Goal: Information Seeking & Learning: Learn about a topic

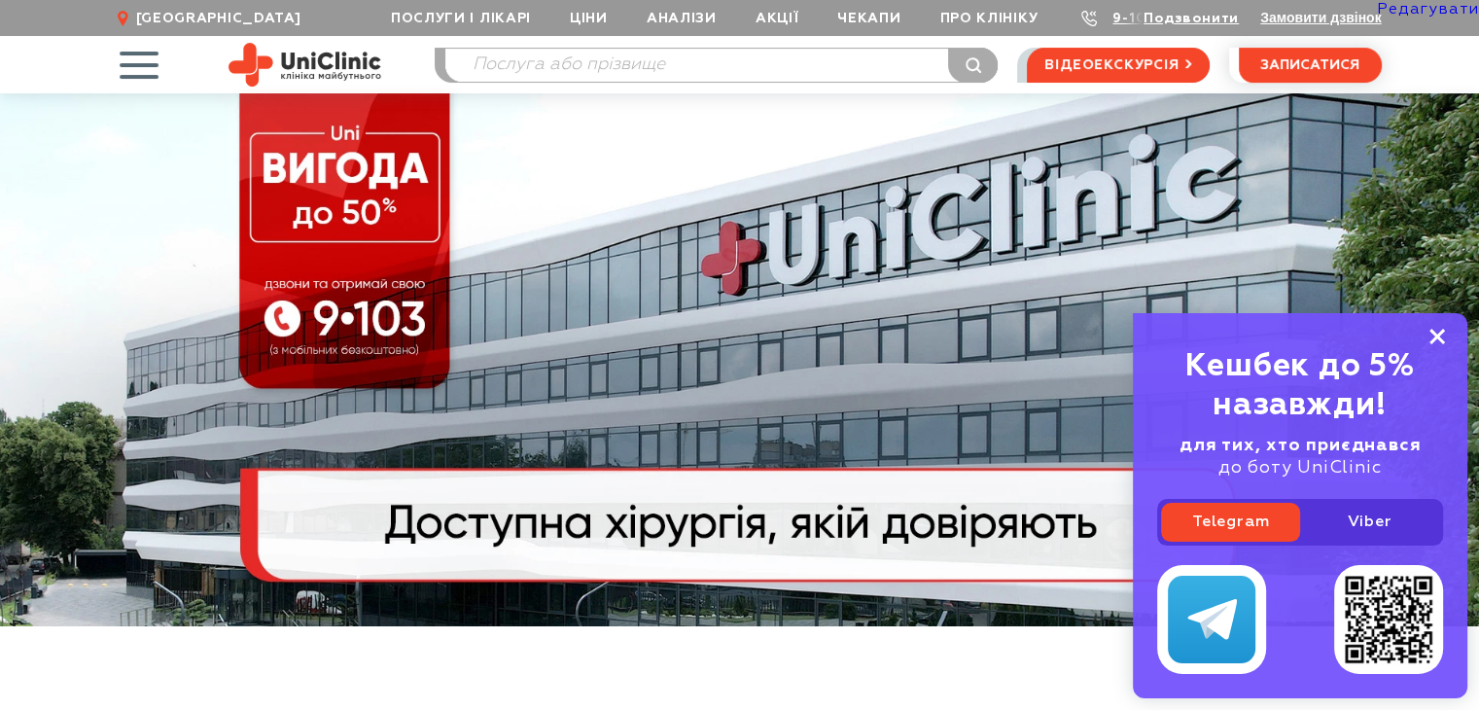
click at [1431, 335] on icon at bounding box center [1437, 337] width 16 height 17
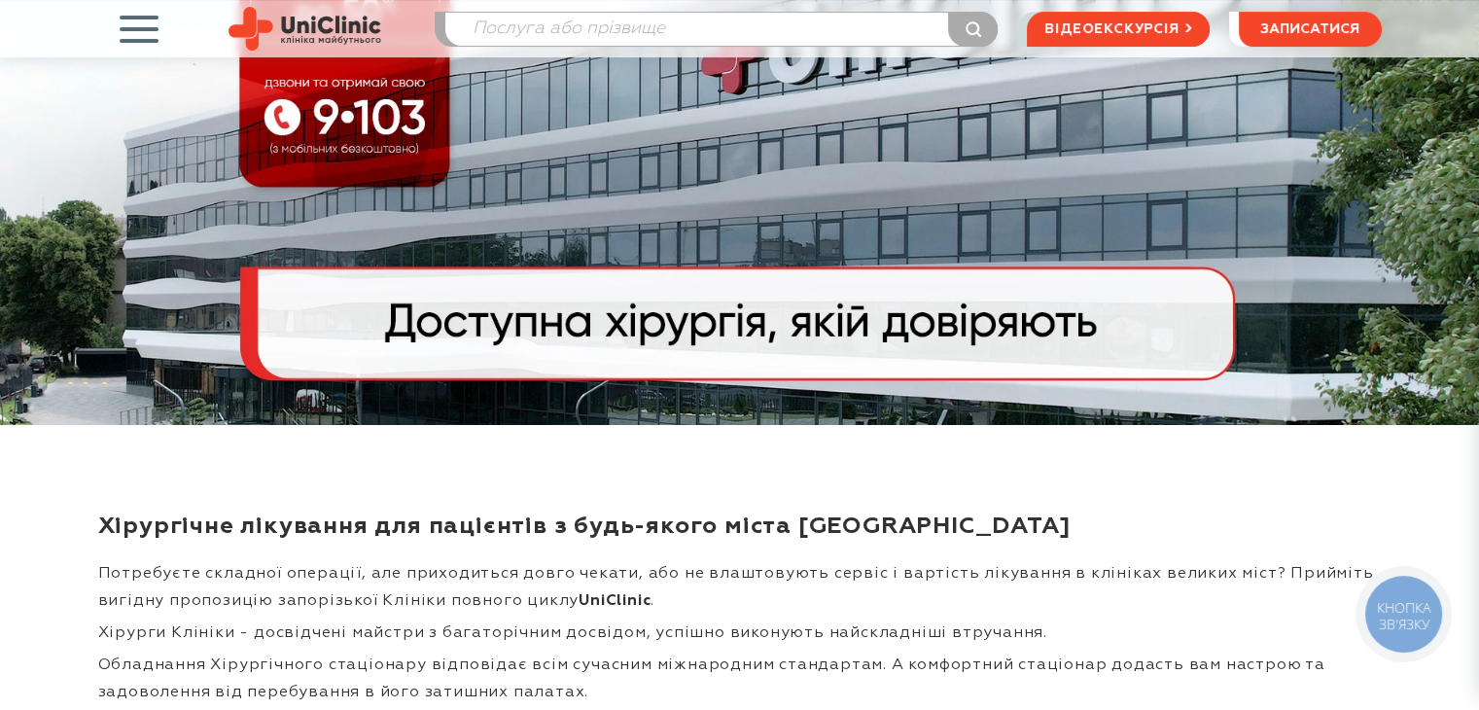
scroll to position [292, 0]
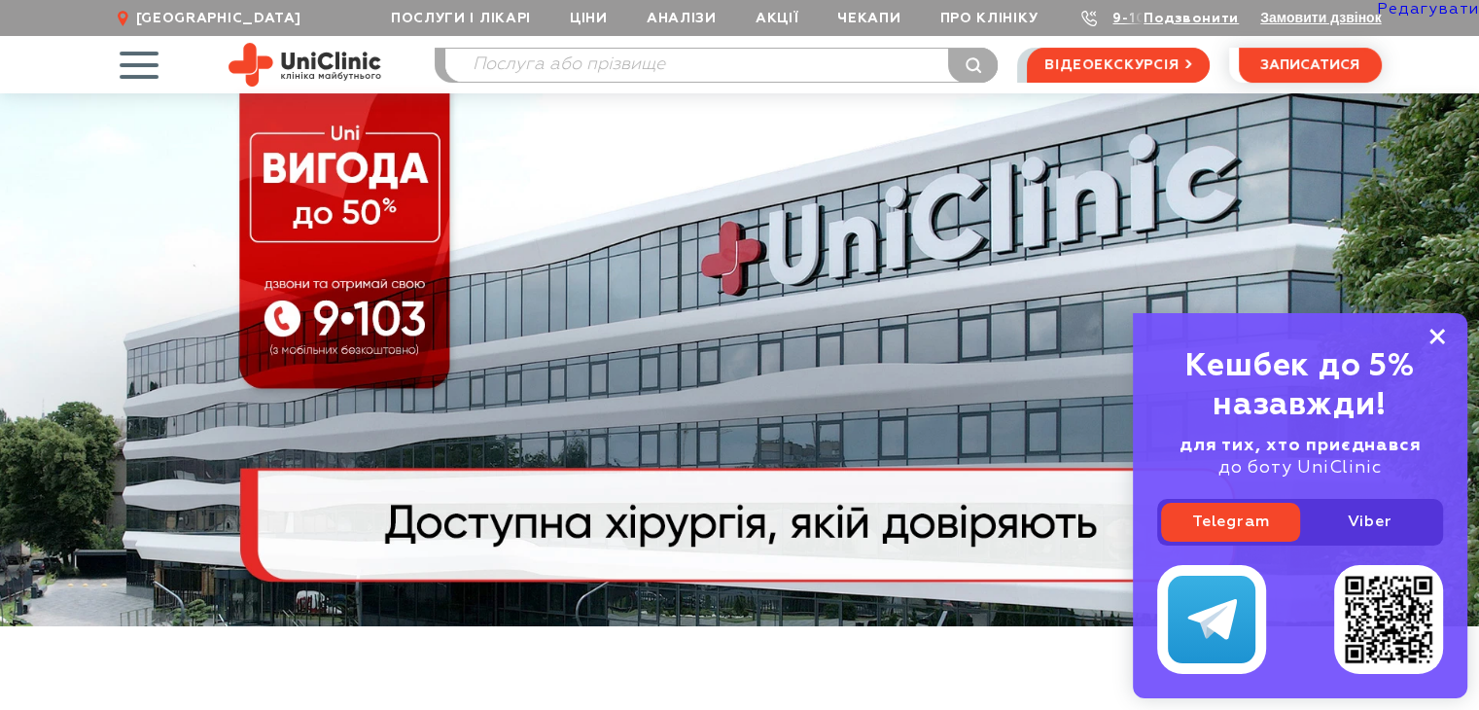
click at [1438, 335] on rect at bounding box center [1437, 337] width 16 height 16
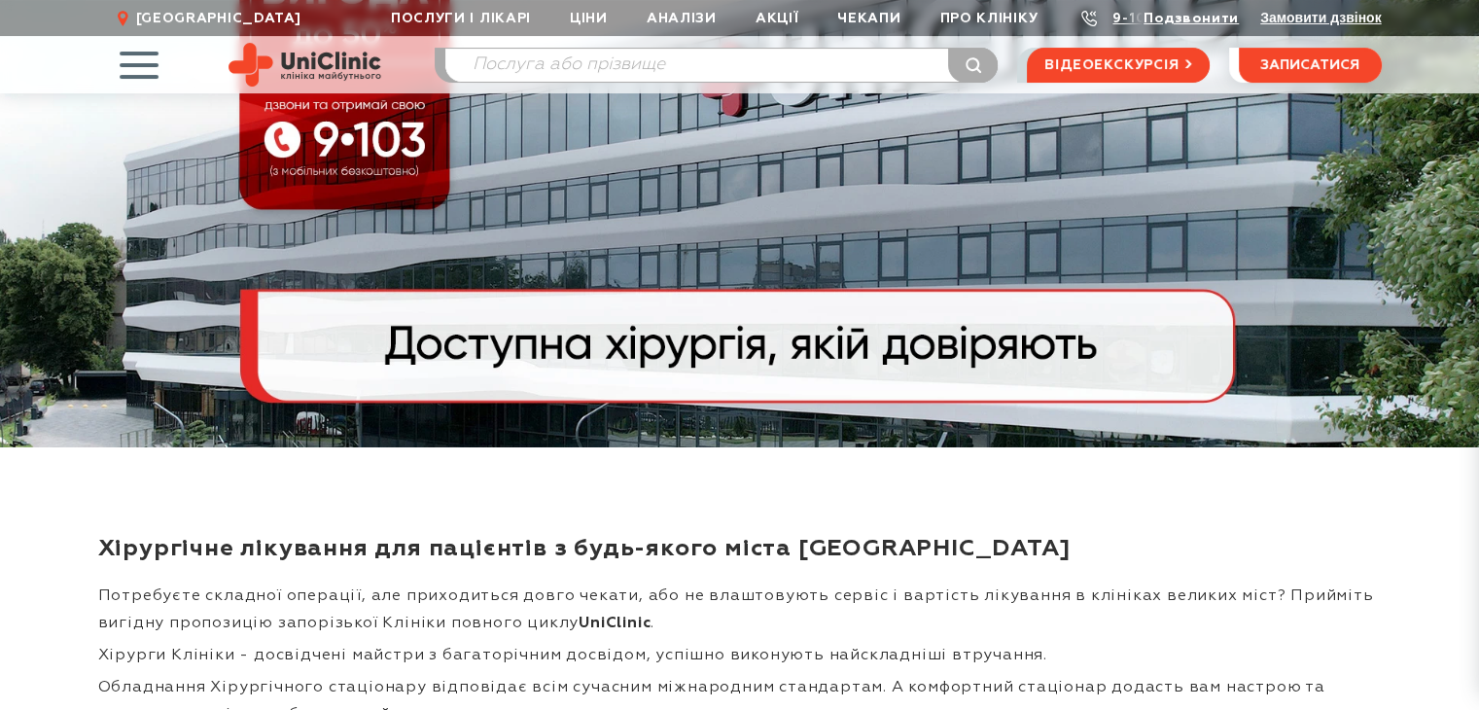
scroll to position [292, 0]
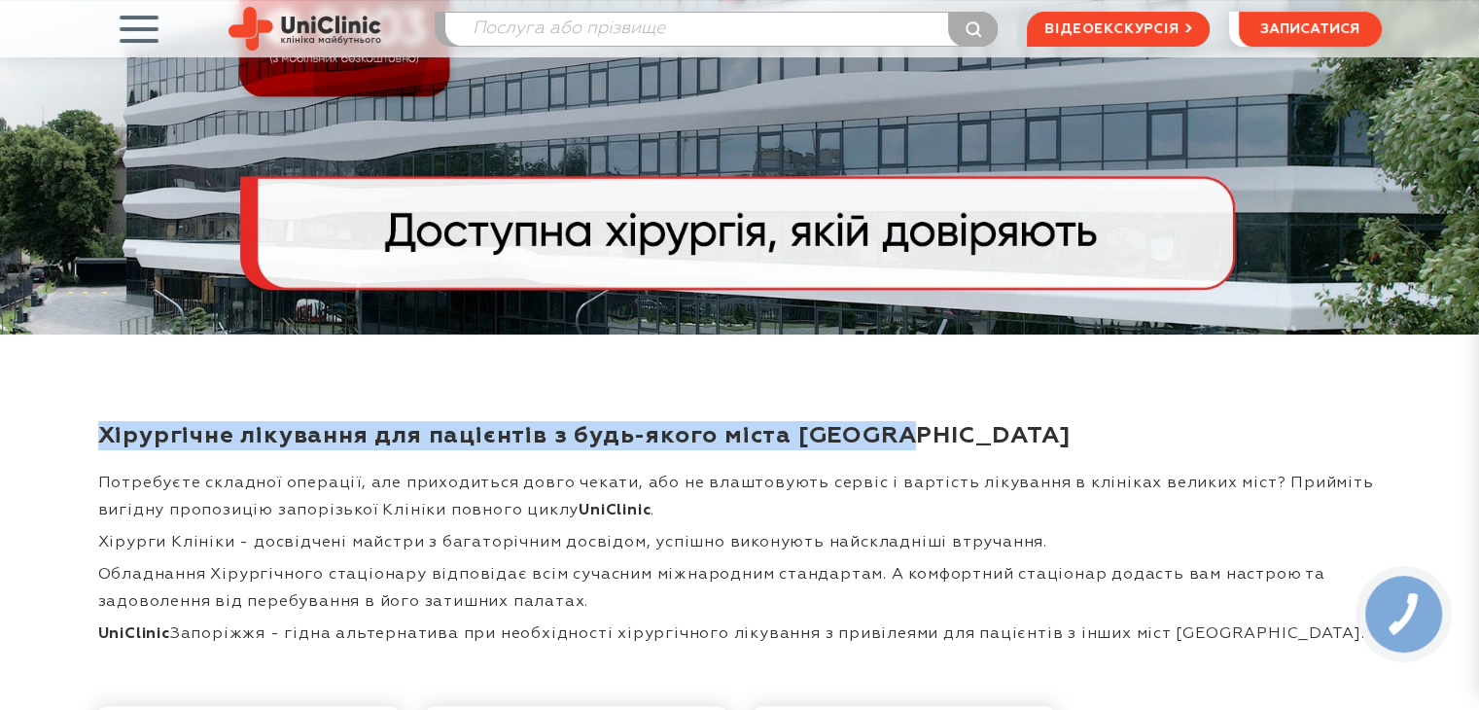
drag, startPoint x: 1139, startPoint y: 452, endPoint x: 102, endPoint y: 425, distance: 1037.7
click at [102, 425] on h1 "Хірургічне лікування для пацієнтів з будь-якого міста [GEOGRAPHIC_DATA]" at bounding box center [739, 435] width 1283 height 29
copy h1 "Хірургічне лікування для пацієнтів з будь-якого міста [GEOGRAPHIC_DATA]"
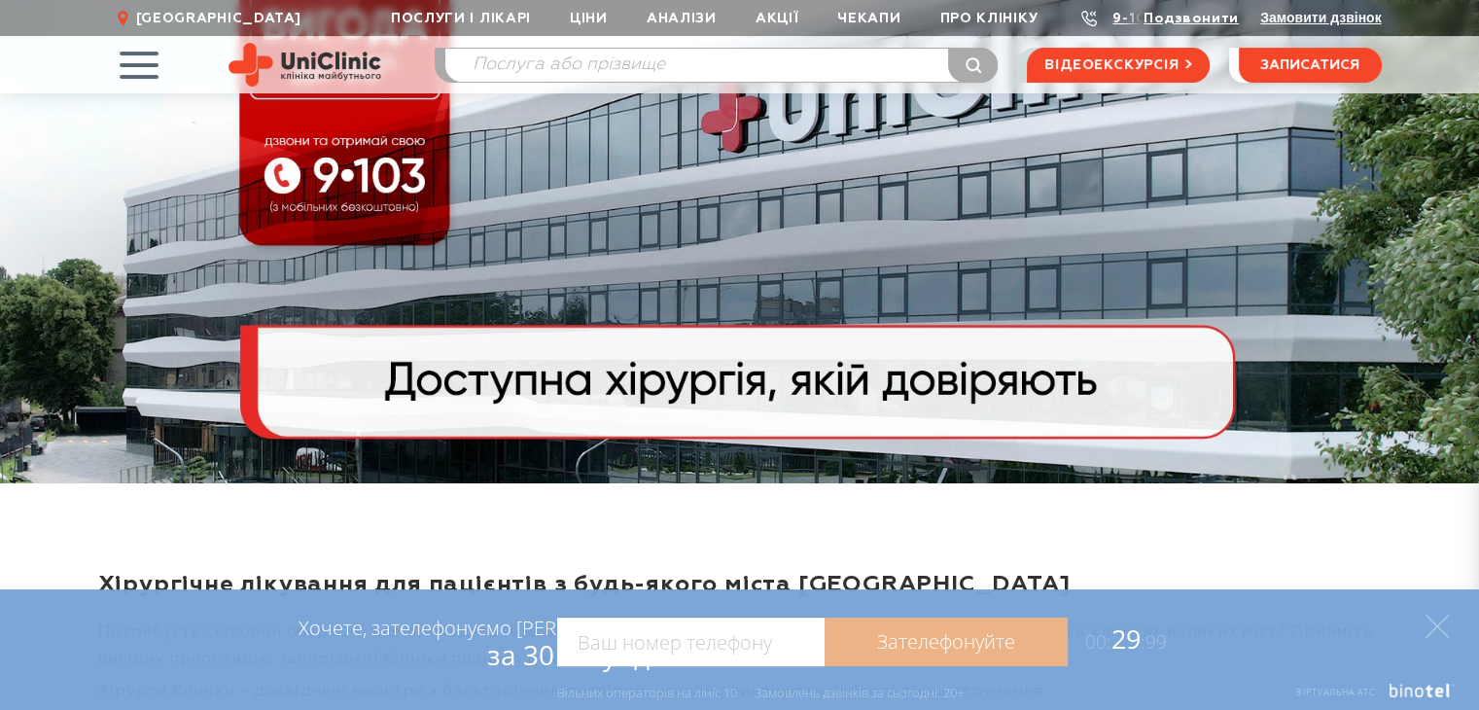
scroll to position [0, 0]
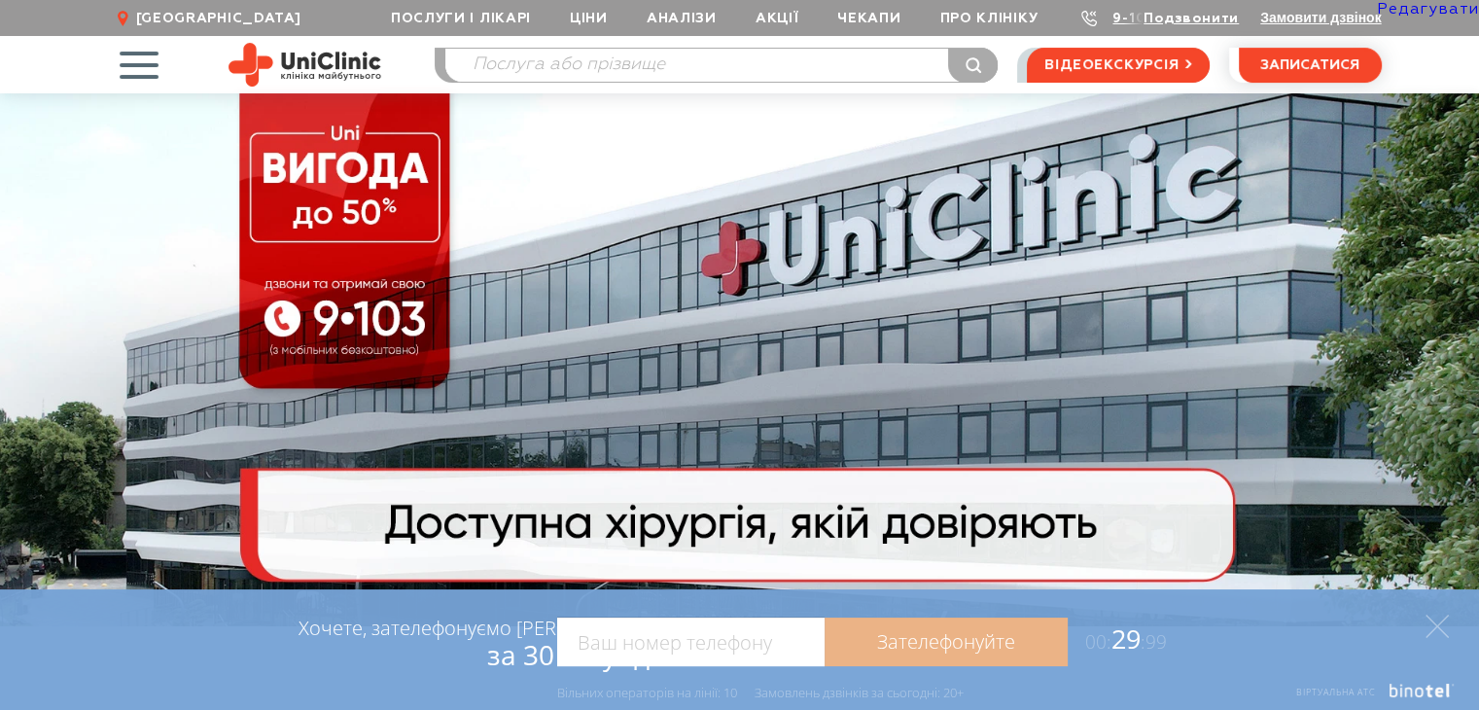
click at [1416, 8] on link "Редагувати" at bounding box center [1428, 10] width 102 height 16
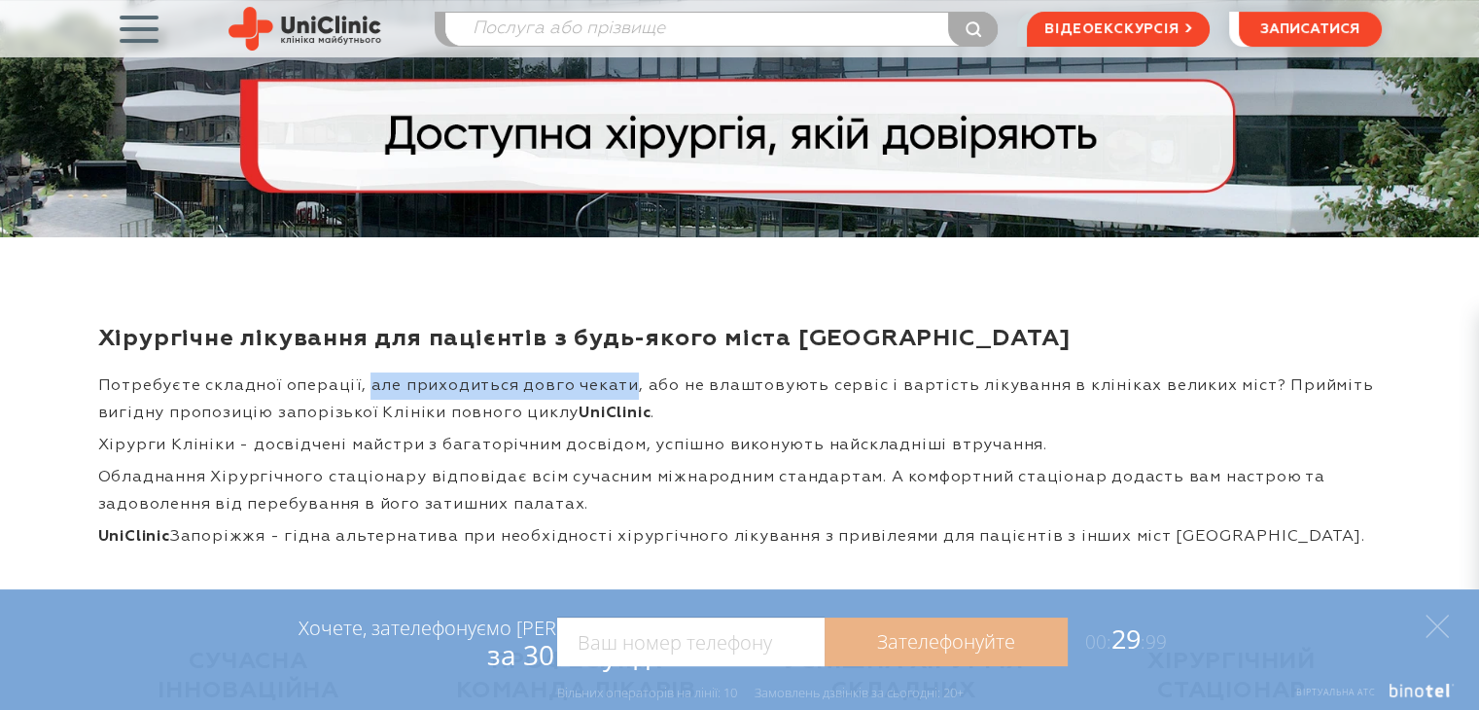
drag, startPoint x: 617, startPoint y: 401, endPoint x: 360, endPoint y: 405, distance: 257.7
click at [360, 405] on p "Потребуєте складної операції, але приходиться довго чекати, або не влаштовують …" at bounding box center [739, 399] width 1283 height 54
copy p "але приходиться довго чекати"
click at [933, 459] on p "Хірурги Клініки - досвідчені майстри з багаторічним досвідом, успішно виконують…" at bounding box center [739, 445] width 1283 height 27
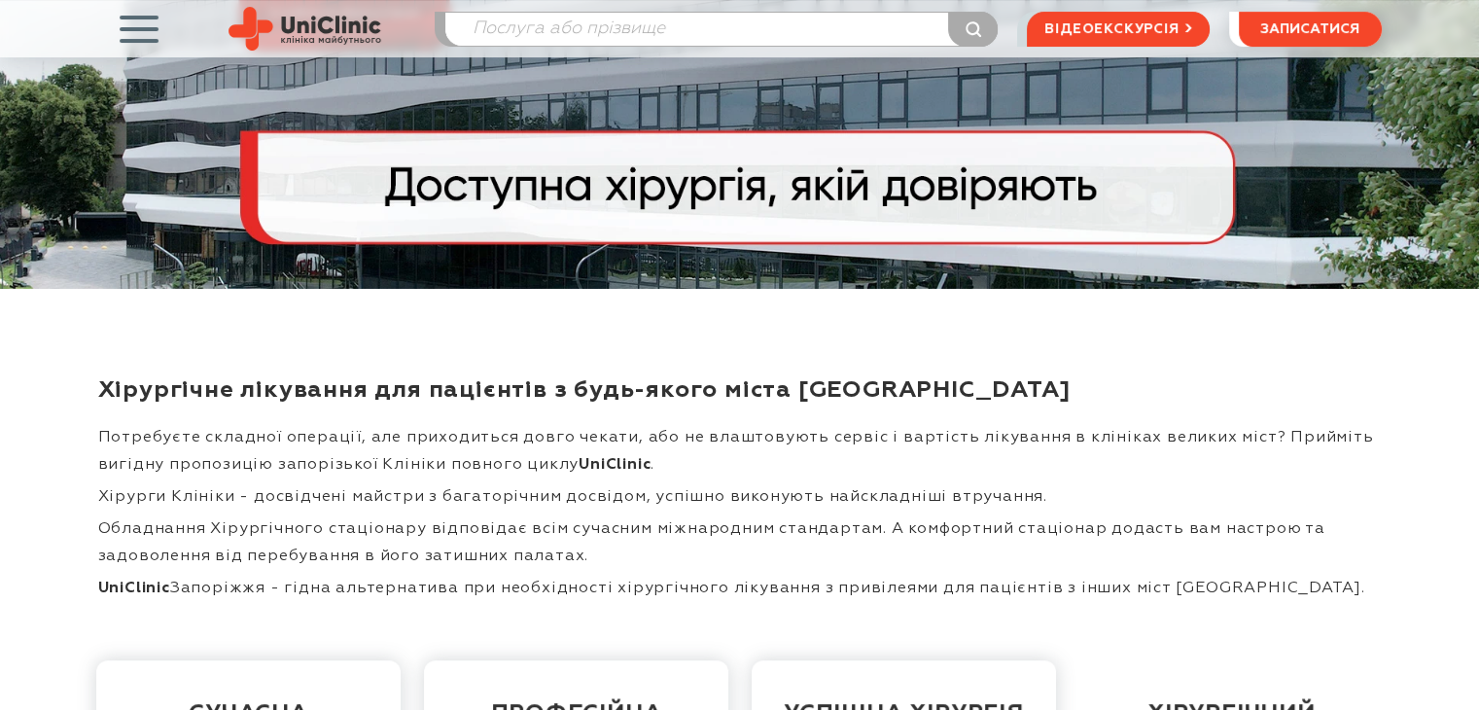
scroll to position [389, 0]
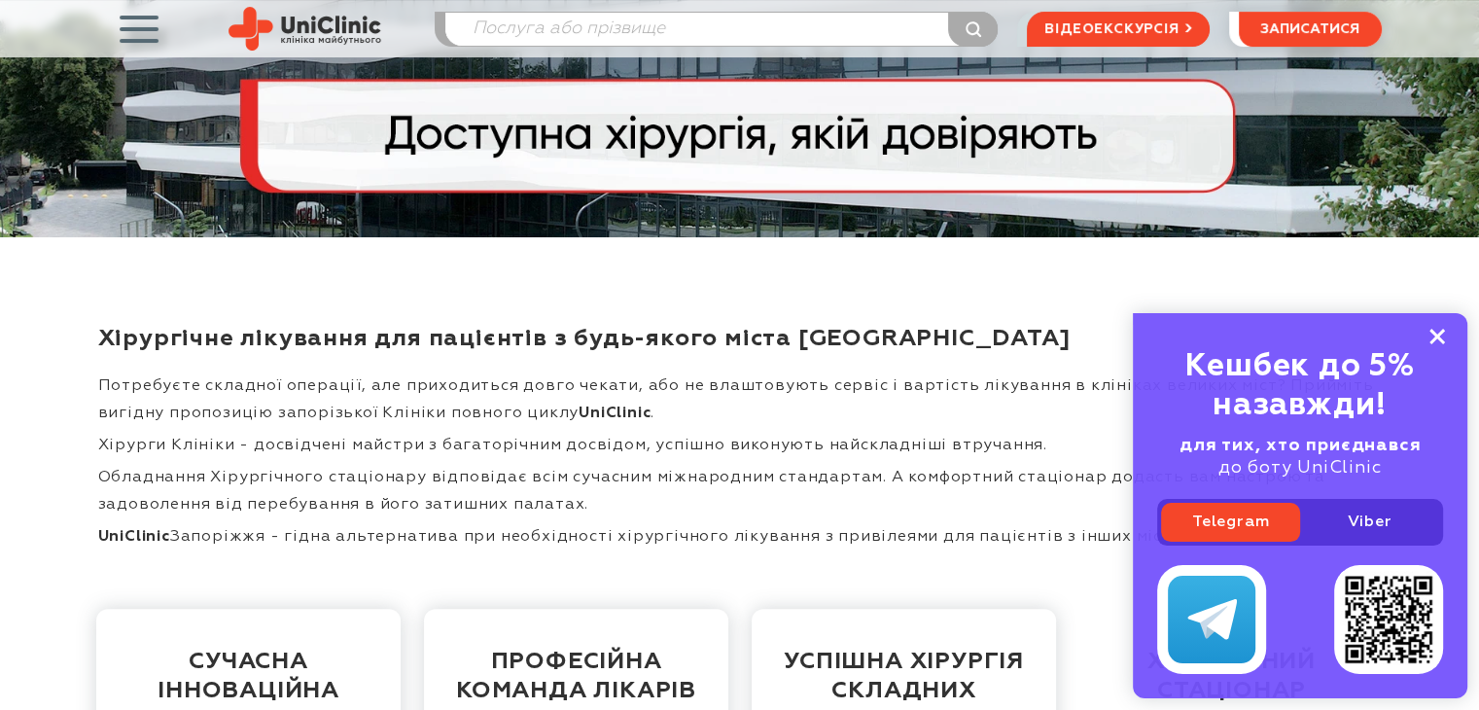
click at [1439, 336] on rect at bounding box center [1437, 337] width 16 height 16
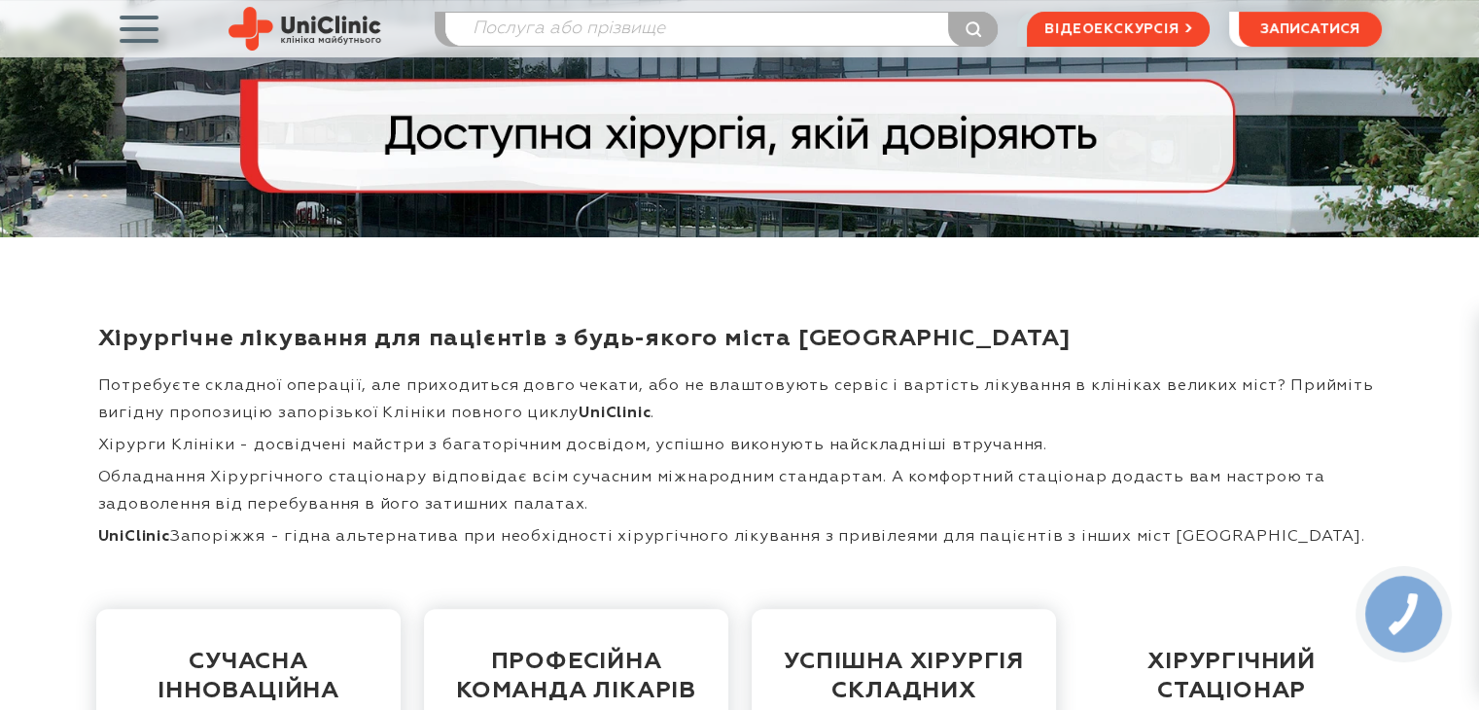
click at [619, 518] on p "Обладнання Хірургічного стаціонару відповідає всім сучасним міжнародним стандар…" at bounding box center [739, 491] width 1283 height 54
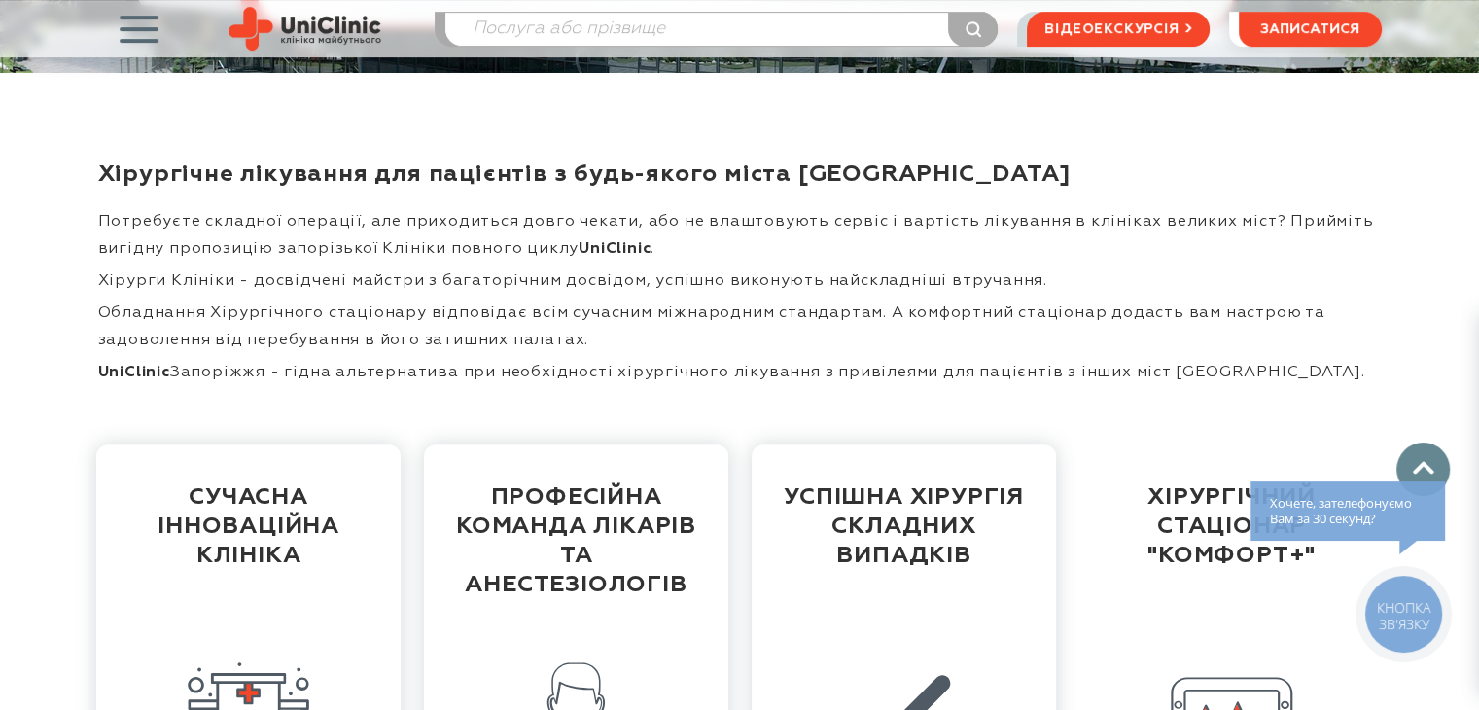
scroll to position [583, 0]
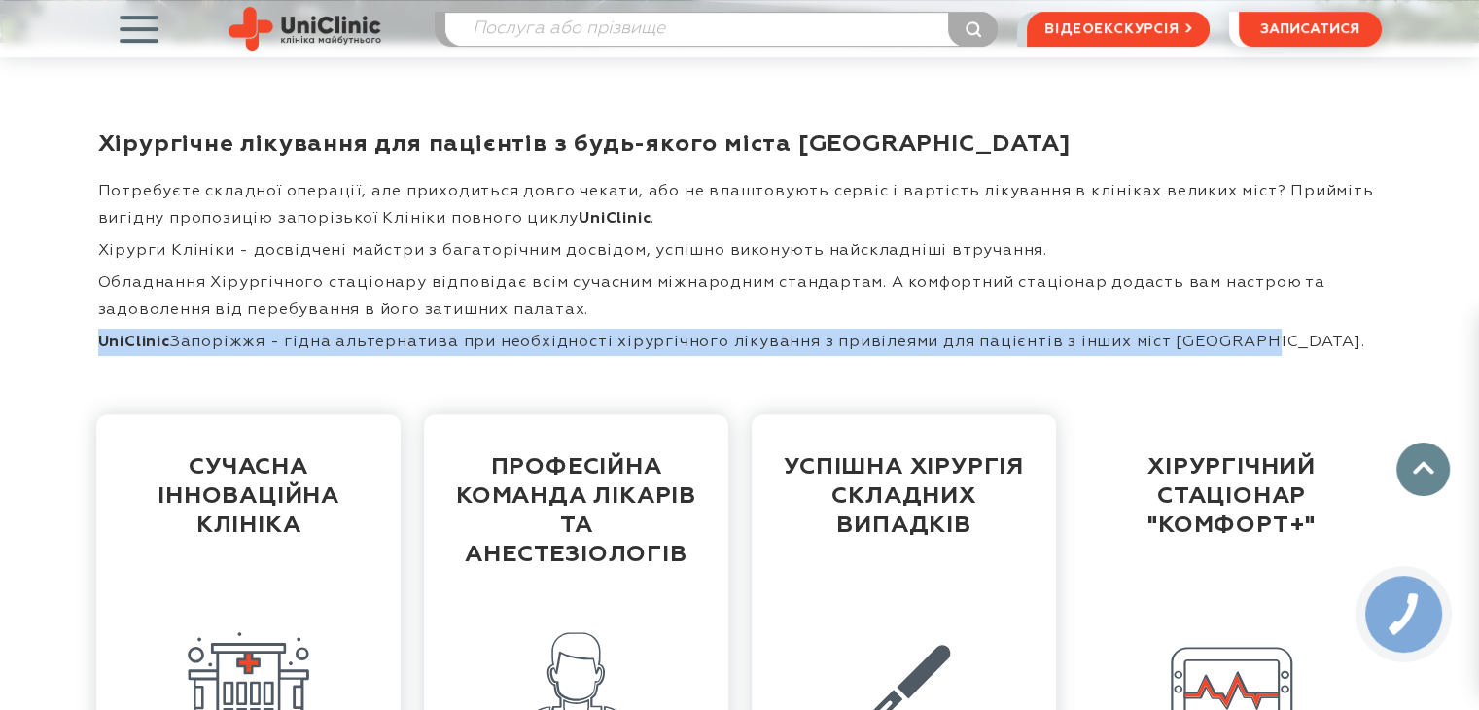
drag, startPoint x: 1222, startPoint y: 353, endPoint x: 86, endPoint y: 371, distance: 1136.7
click at [86, 371] on div "Хірургічне лікування для пацієнтів з будь-якого міста України Потребуєте складн…" at bounding box center [740, 248] width 1312 height 275
copy p "UniClinic Запоріжжя - гідна альтернатива при необхідності хірургічного лікуванн…"
click at [569, 375] on div "Хірургічне лікування для пацієнтів з будь-якого міста України Потребуєте складн…" at bounding box center [740, 248] width 1312 height 275
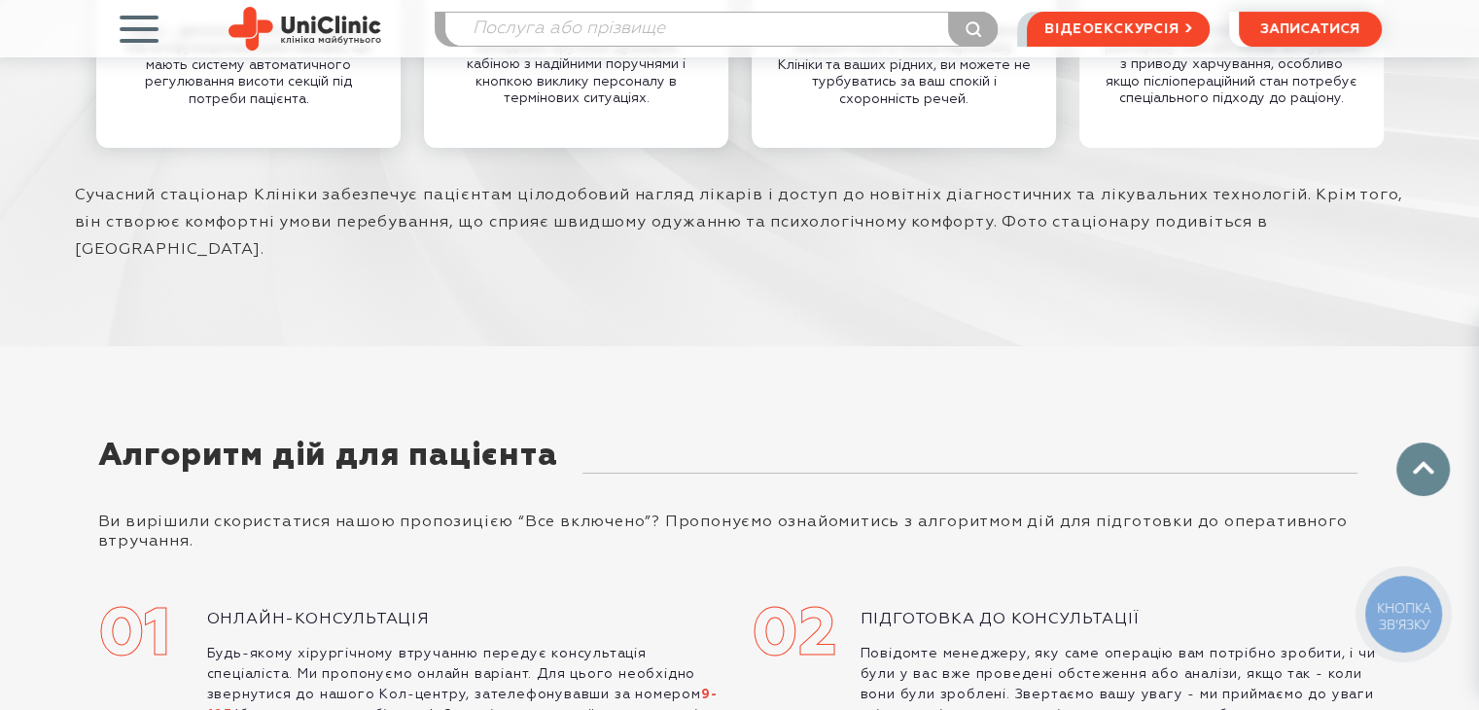
scroll to position [7389, 0]
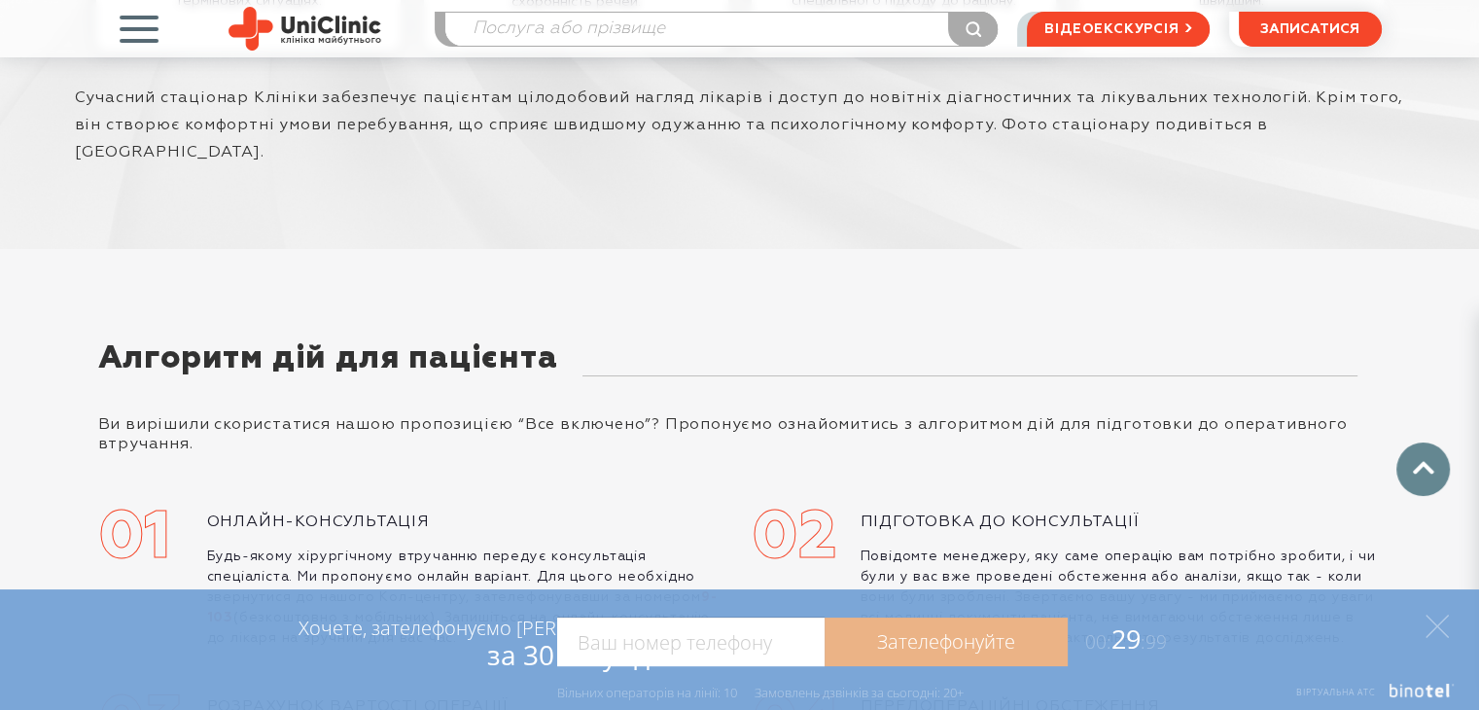
click at [436, 512] on div "Онлайн-консультація" at bounding box center [467, 521] width 521 height 19
drag, startPoint x: 1437, startPoint y: 624, endPoint x: 1336, endPoint y: 612, distance: 101.8
click at [1435, 624] on polygon at bounding box center [1436, 625] width 23 height 23
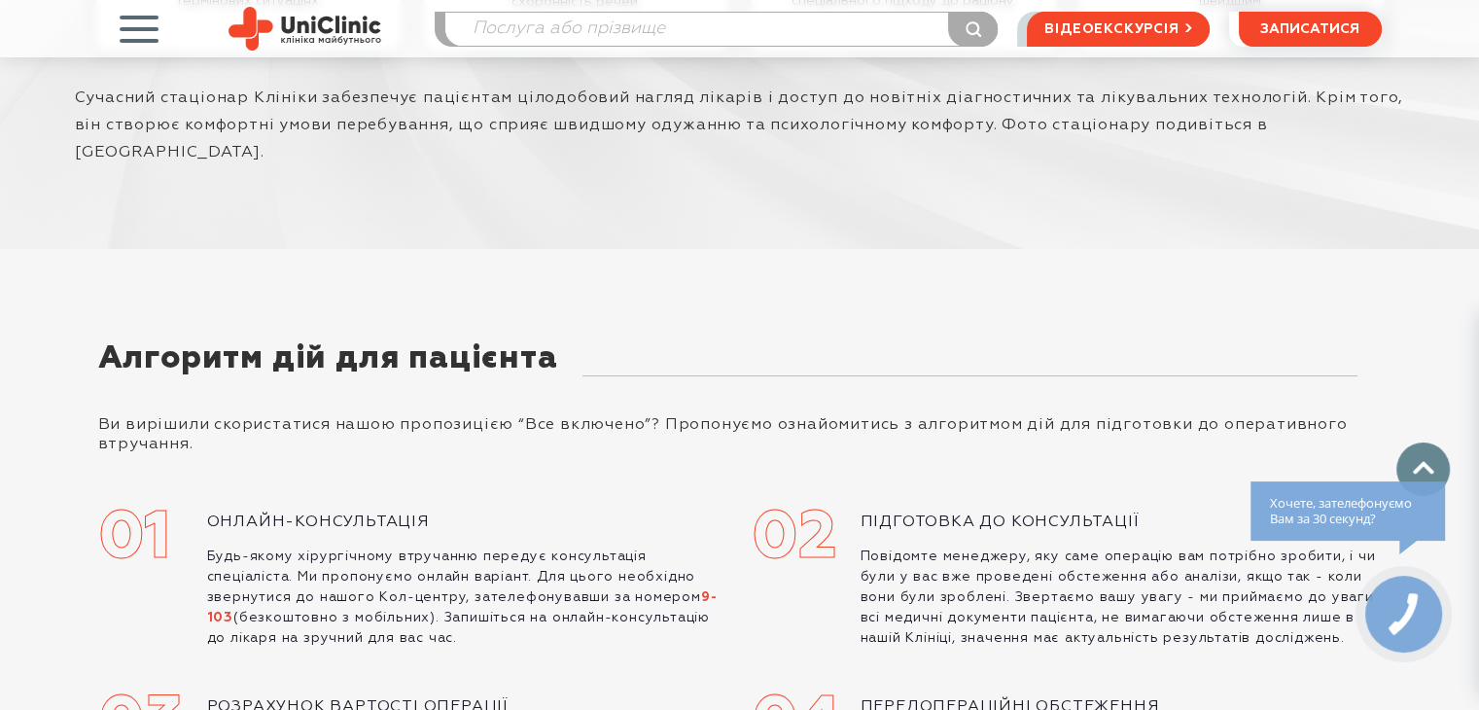
click at [511, 557] on p "Будь-якому хірургічному втручанню передує консультація спеціаліста. Ми пропонує…" at bounding box center [467, 597] width 521 height 102
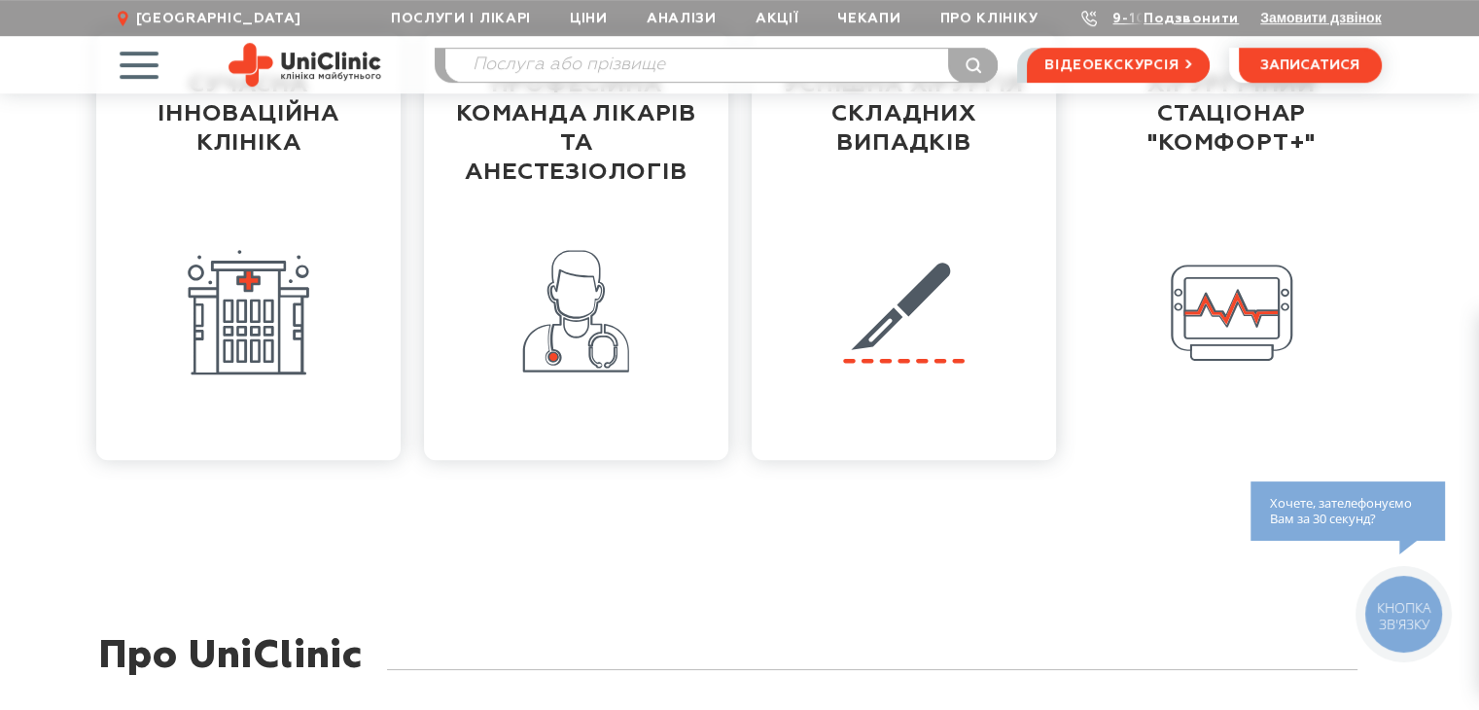
scroll to position [0, 0]
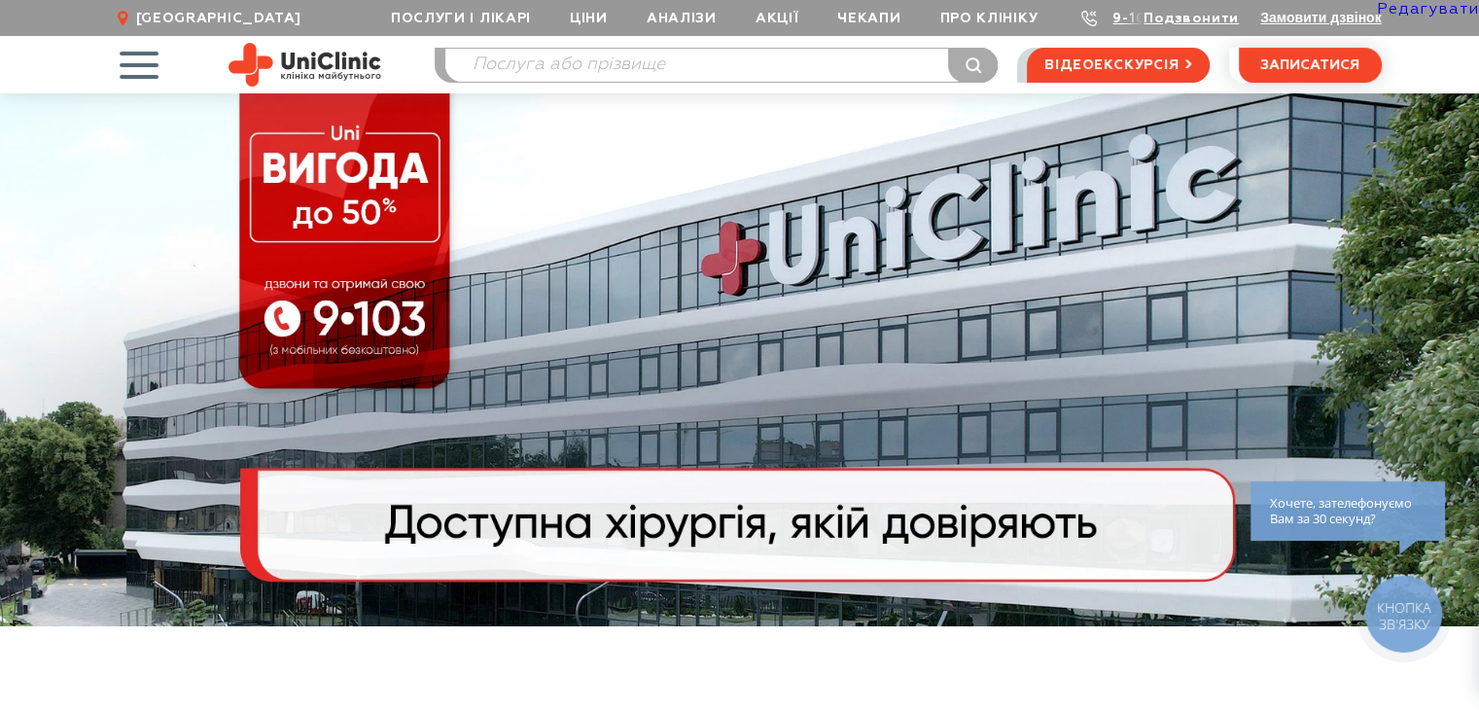
click at [1405, 11] on link "Редагувати" at bounding box center [1428, 10] width 102 height 16
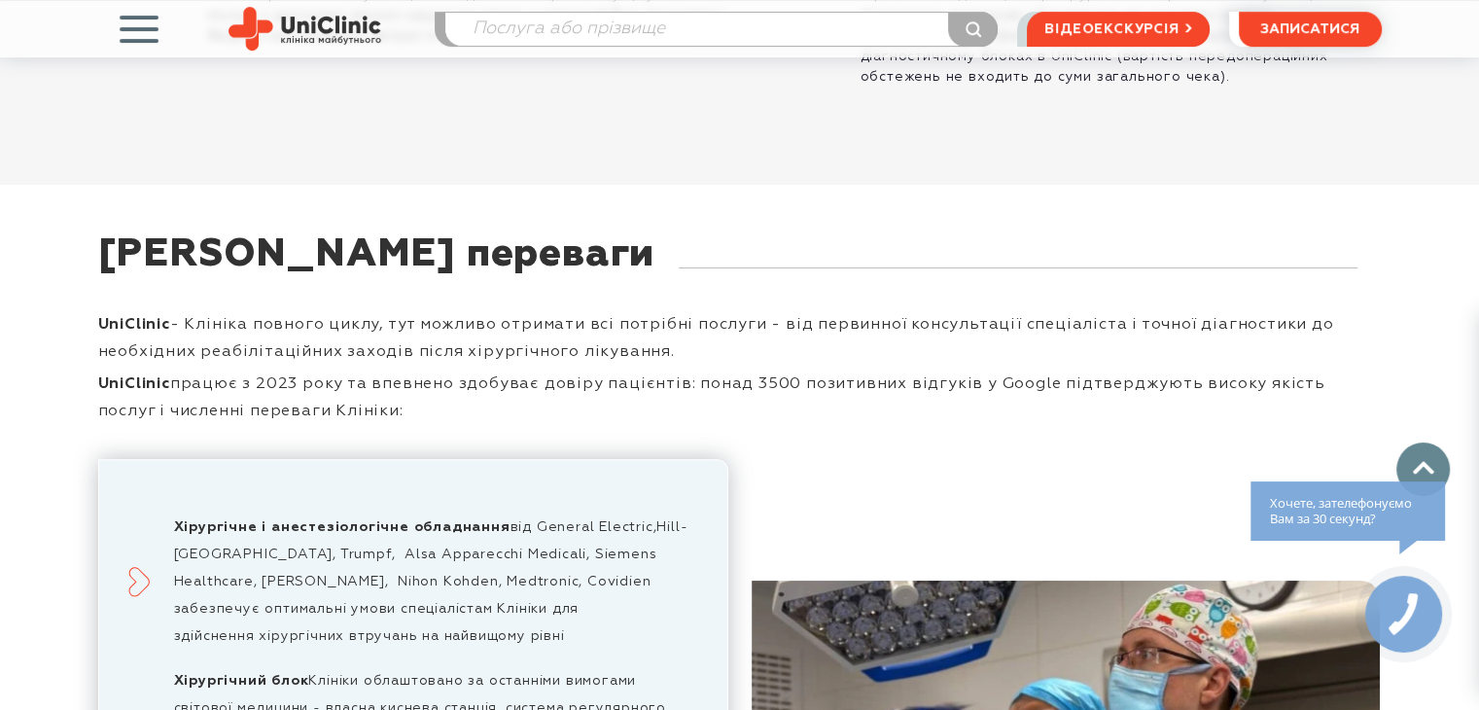
scroll to position [8039, 0]
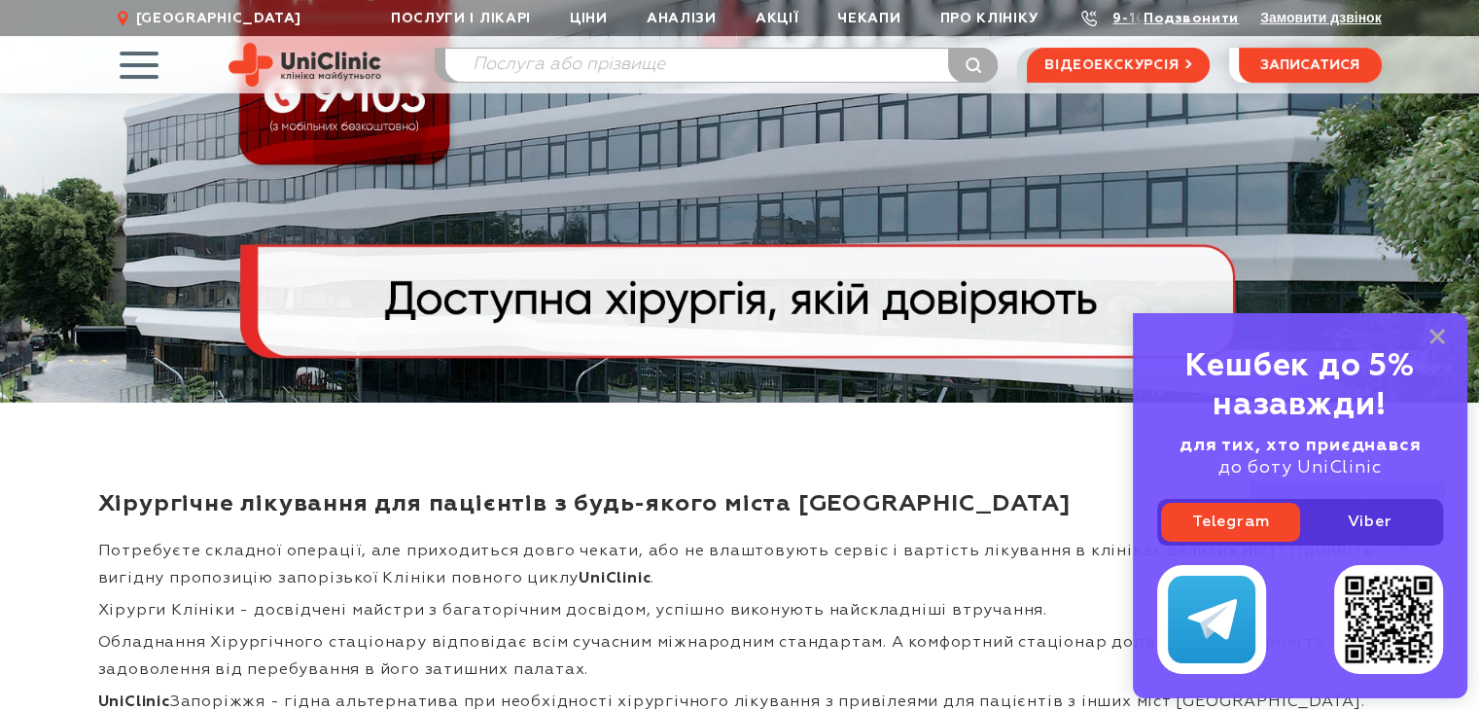
scroll to position [389, 0]
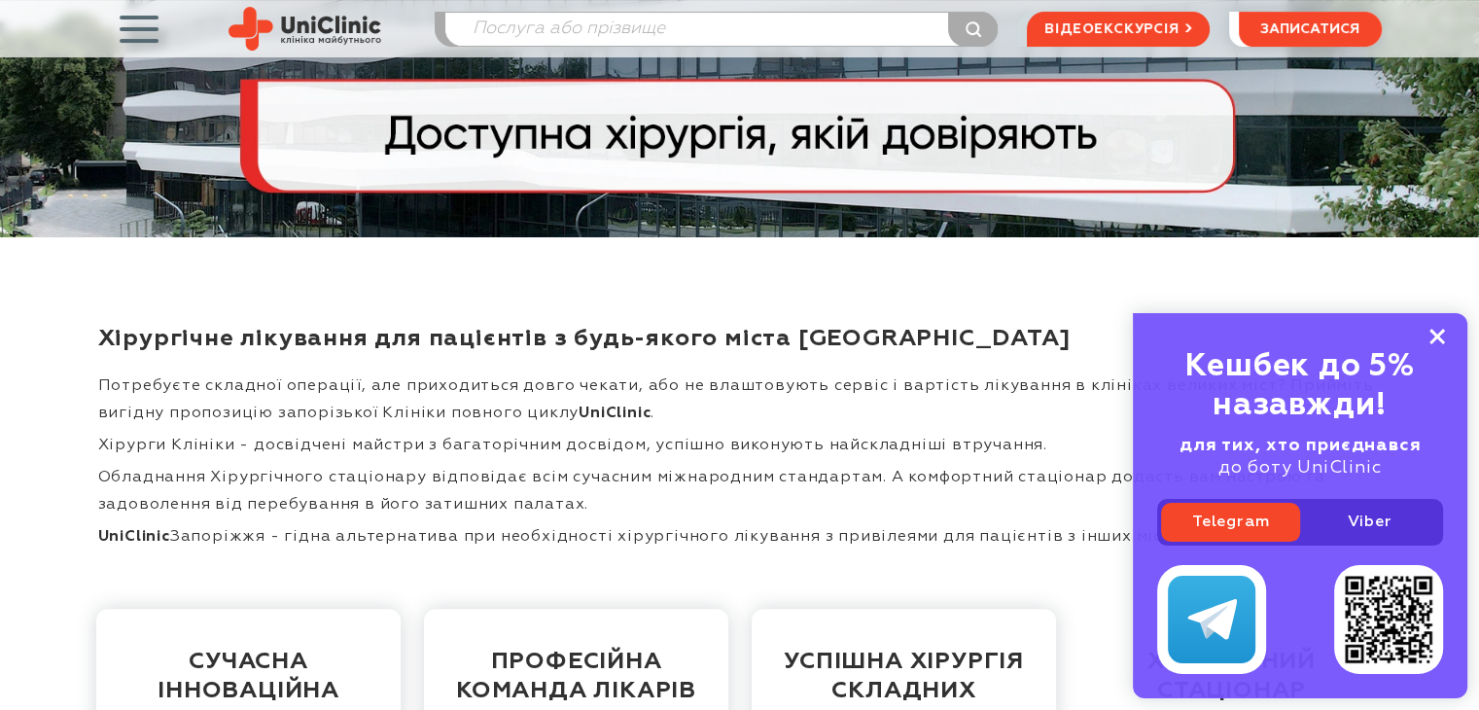
click at [1438, 329] on icon at bounding box center [1437, 337] width 16 height 17
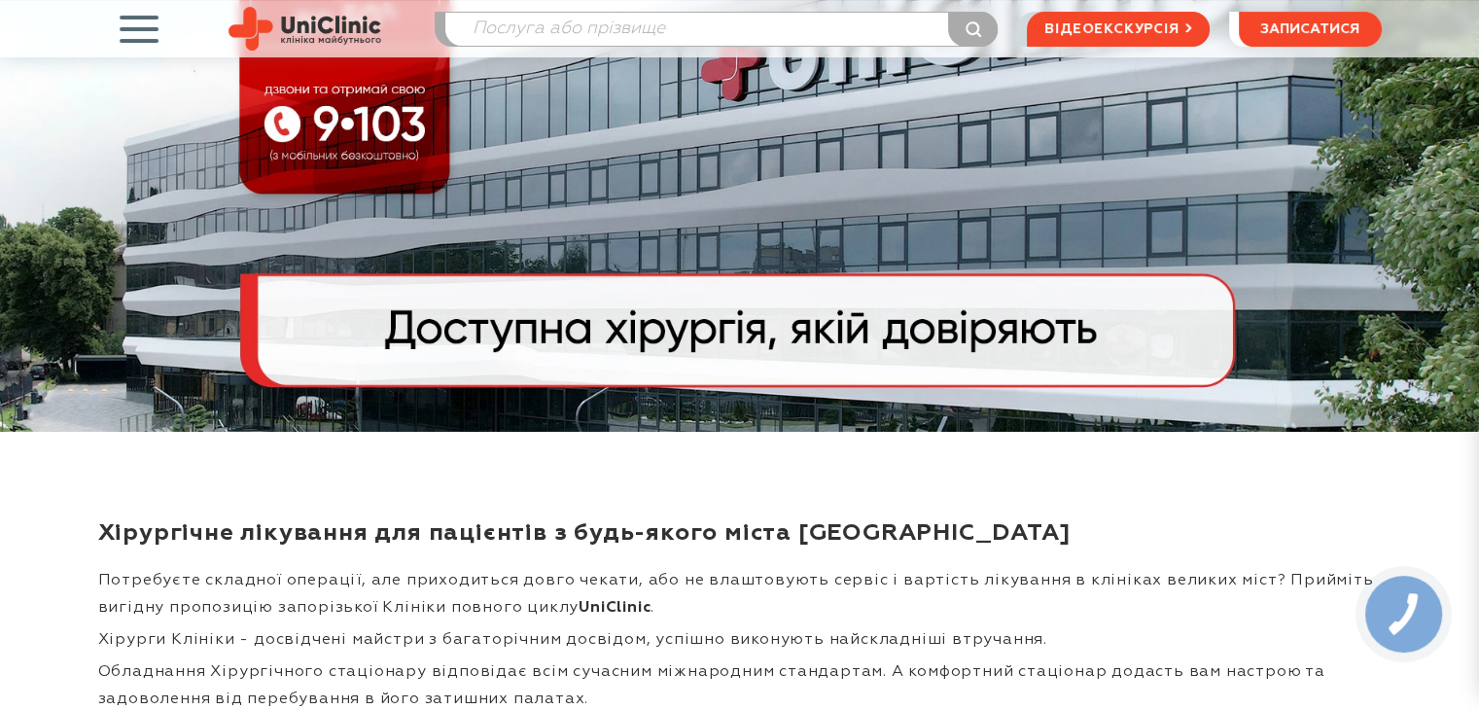
scroll to position [0, 0]
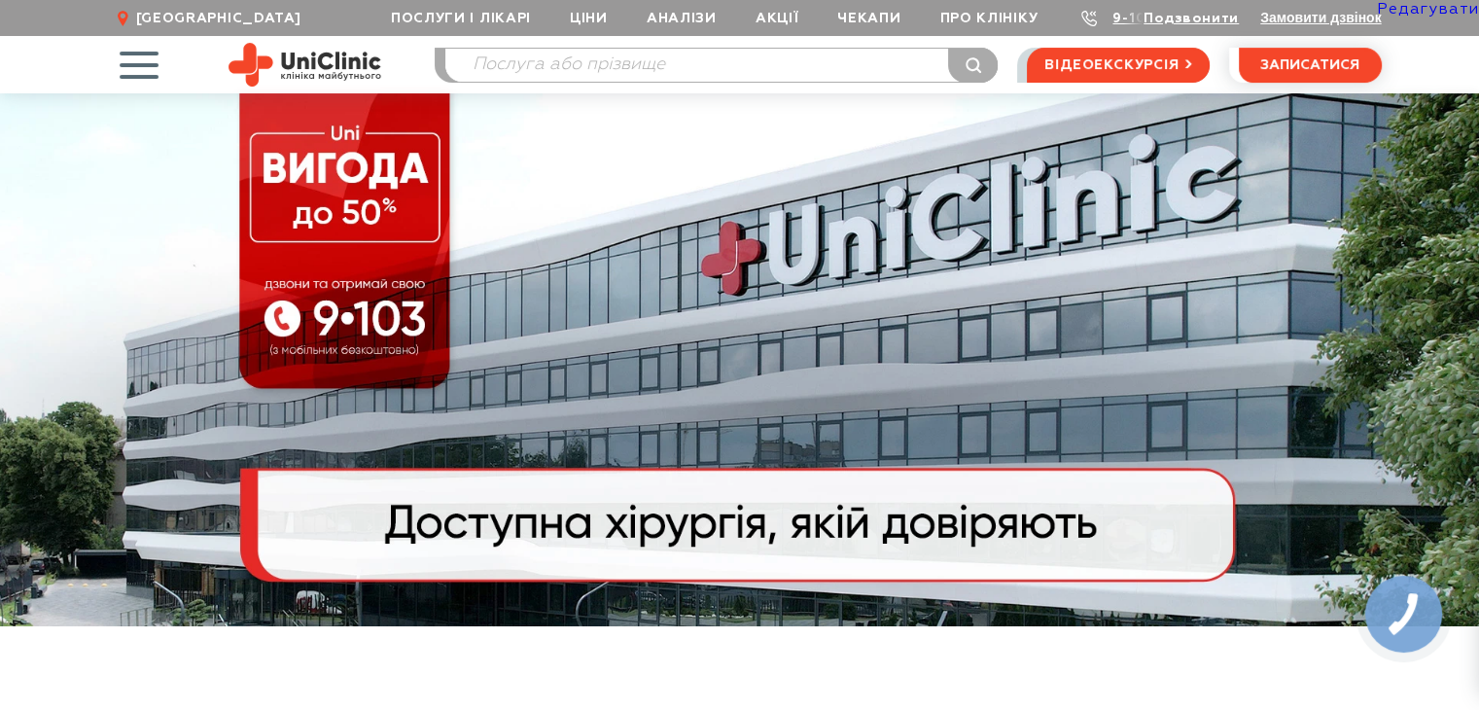
click at [1417, 11] on link "Редагувати" at bounding box center [1428, 10] width 102 height 16
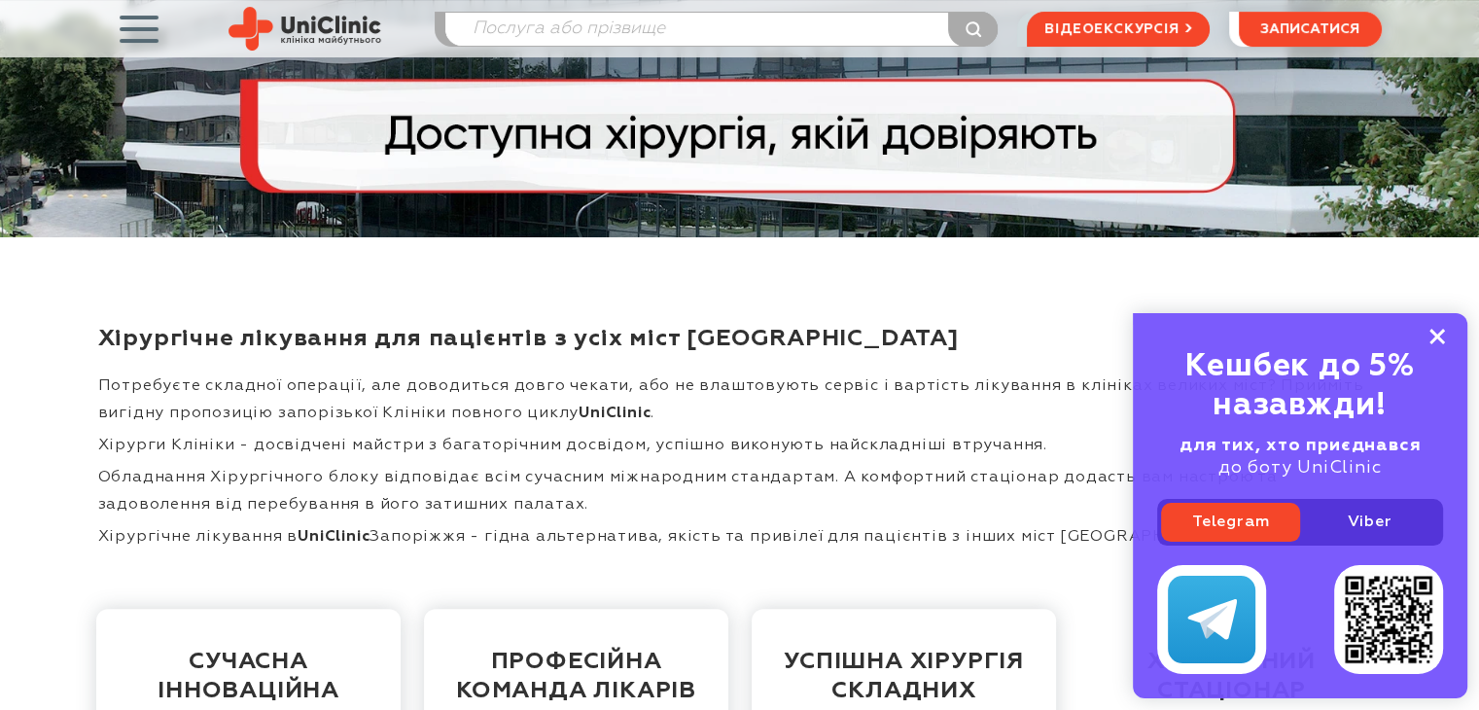
click at [1439, 332] on rect at bounding box center [1437, 337] width 16 height 16
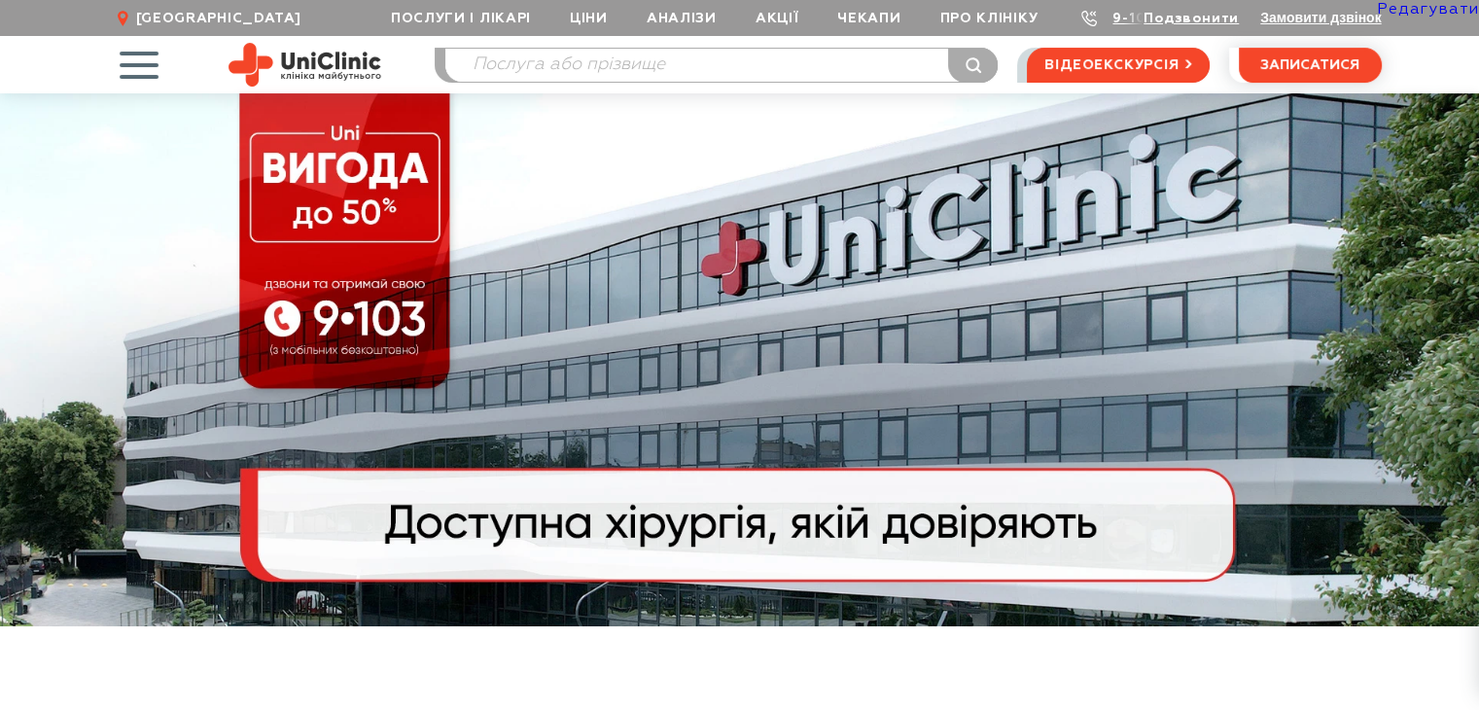
click at [1401, 8] on link "Редагувати" at bounding box center [1428, 10] width 102 height 16
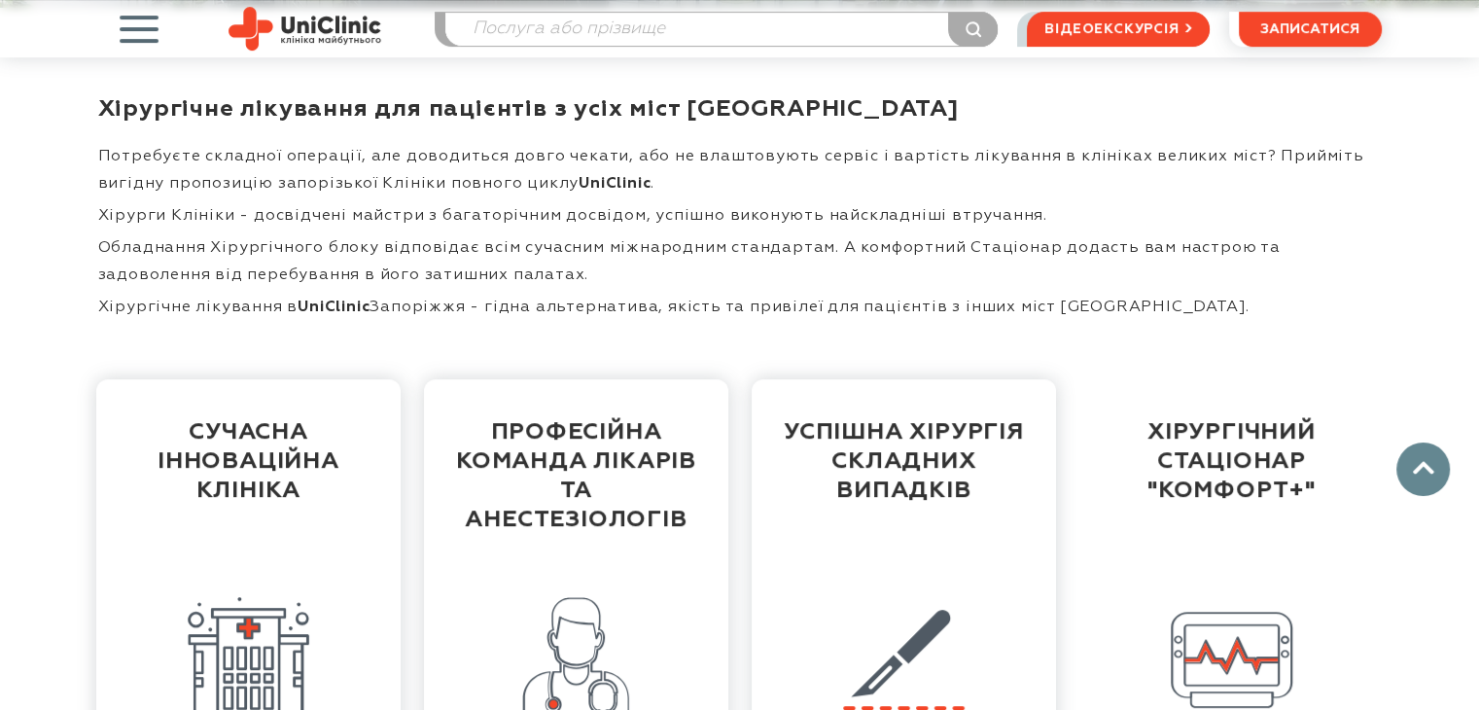
scroll to position [681, 0]
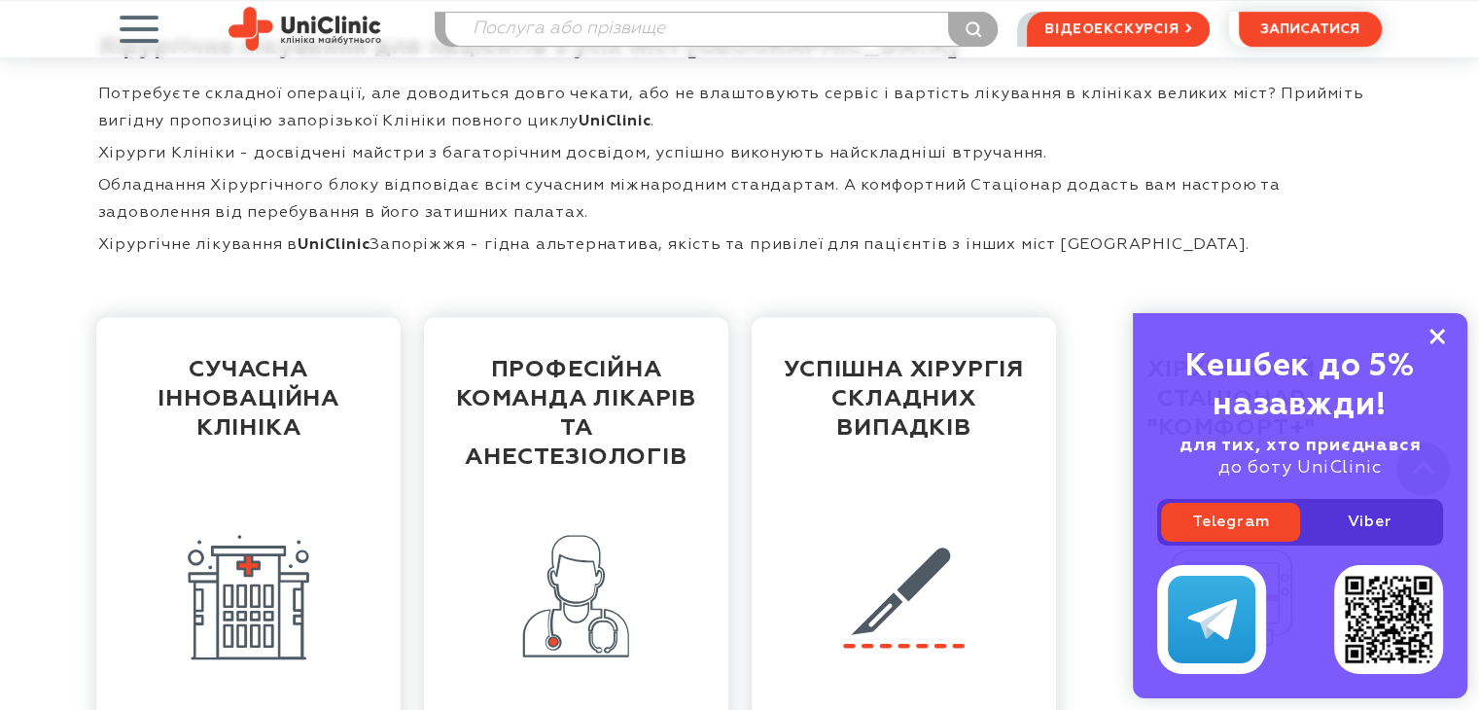
click at [1439, 329] on icon at bounding box center [1437, 337] width 16 height 17
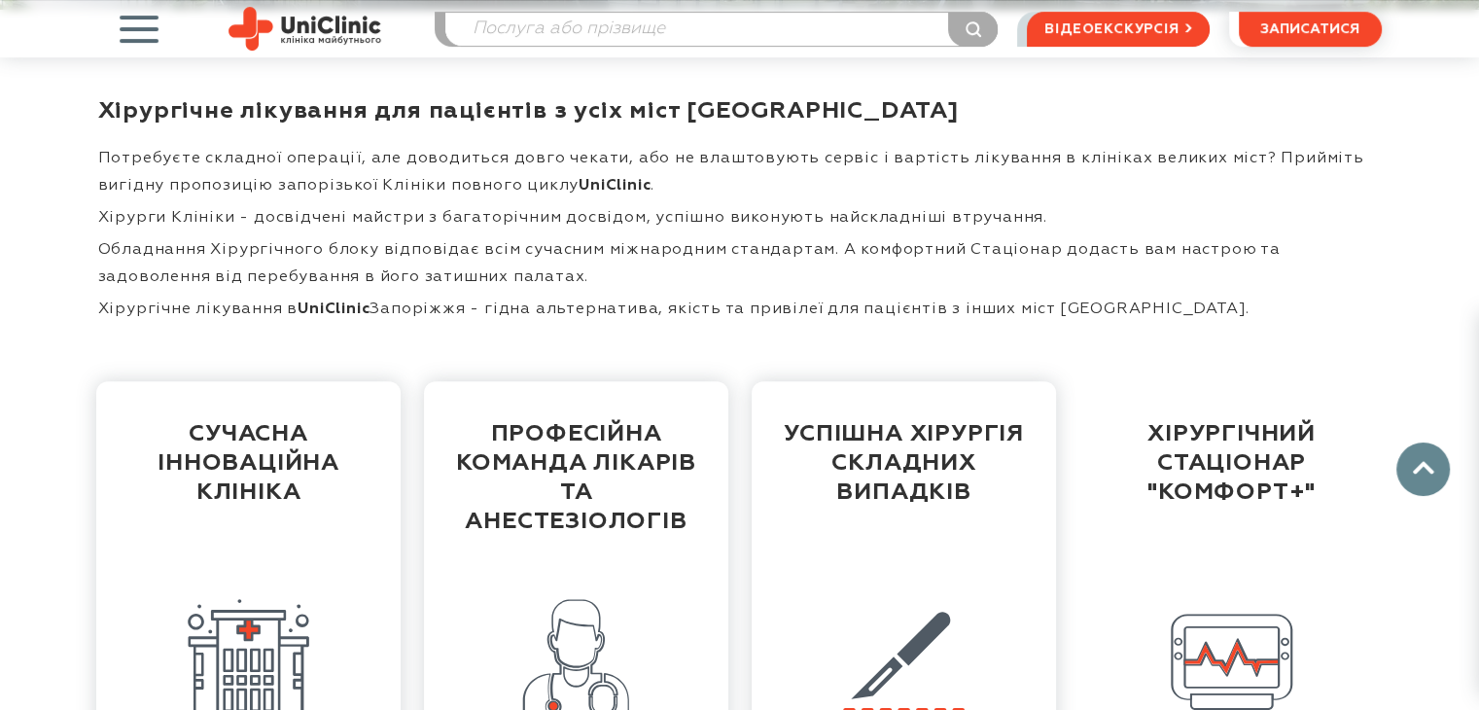
scroll to position [583, 0]
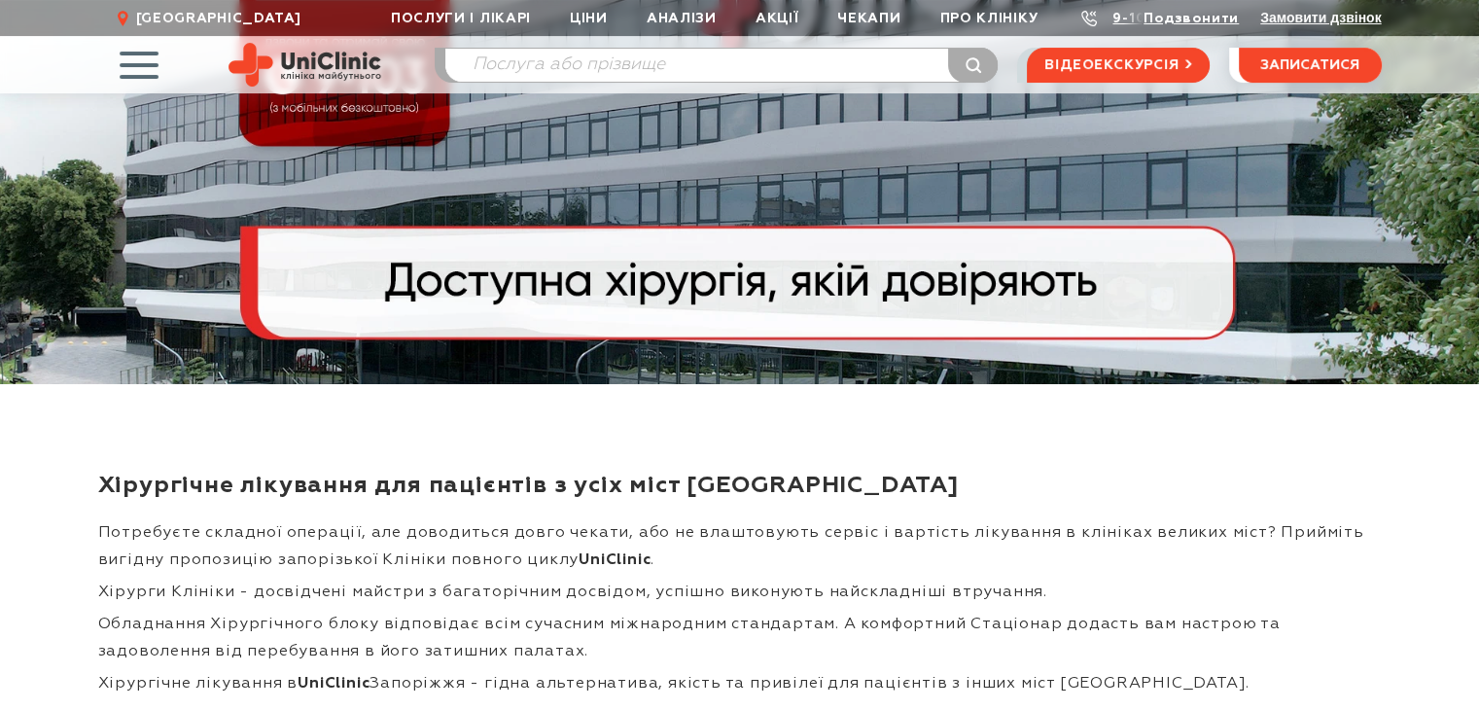
scroll to position [389, 0]
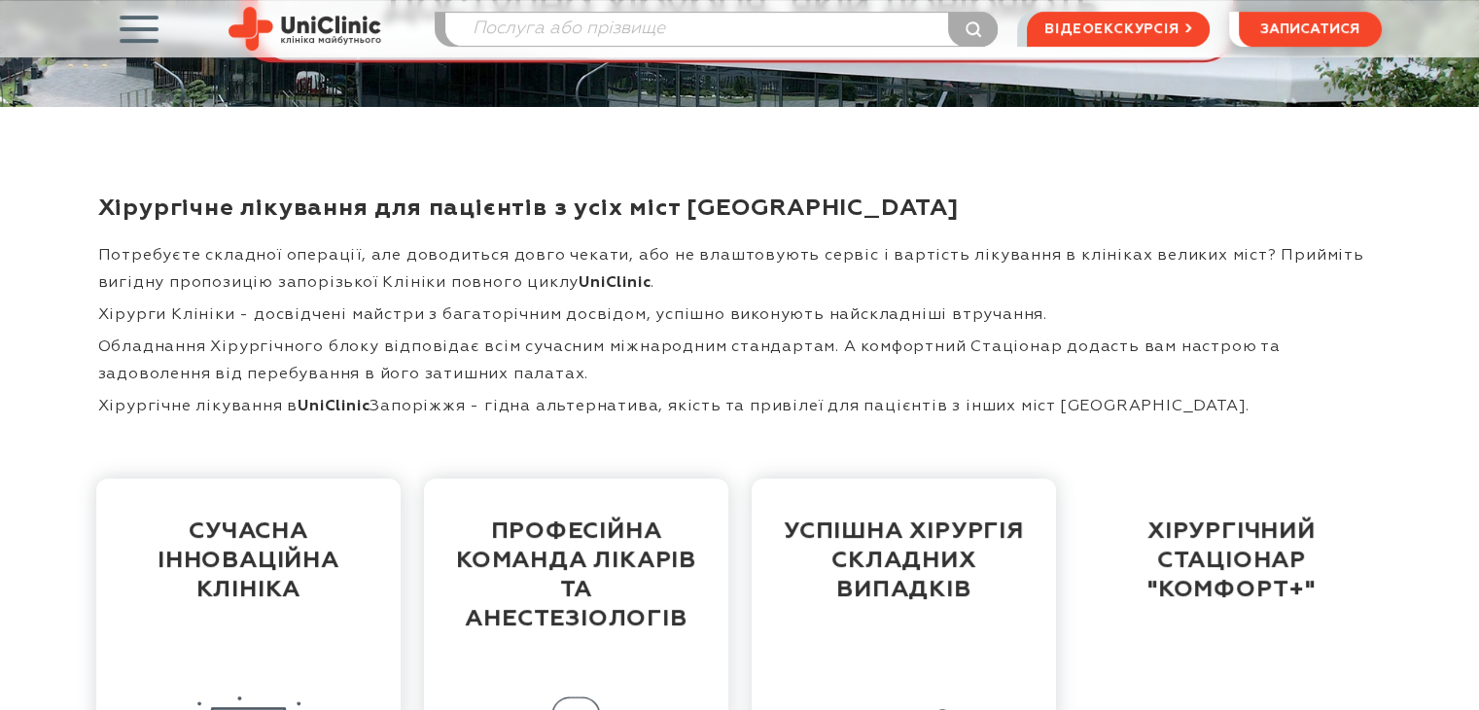
scroll to position [363, 0]
